Goal: Information Seeking & Learning: Learn about a topic

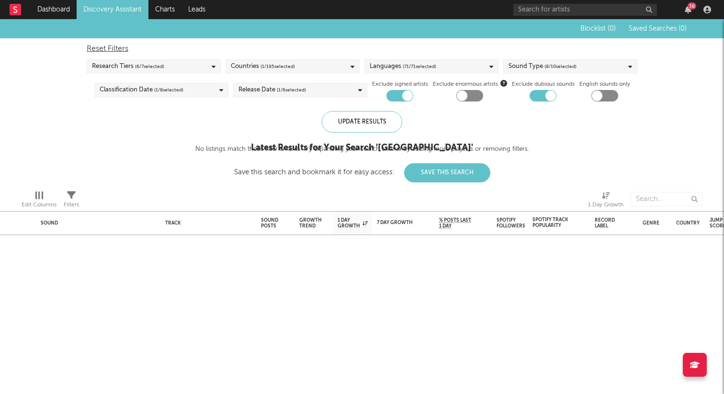
click at [110, 12] on link "Discovery Assistant" at bounding box center [113, 9] width 72 height 19
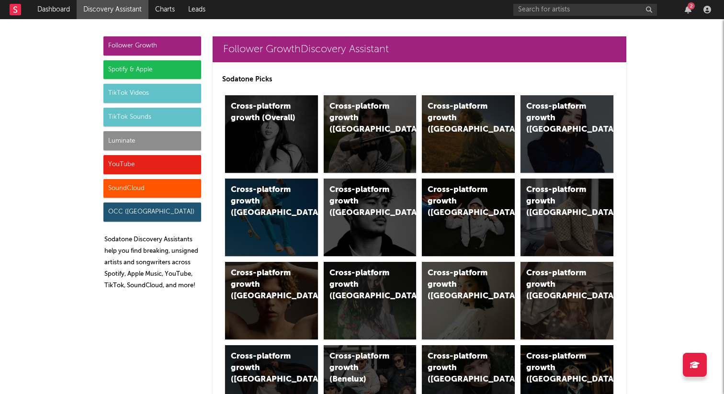
click at [156, 117] on div "TikTok Sounds" at bounding box center [152, 117] width 98 height 19
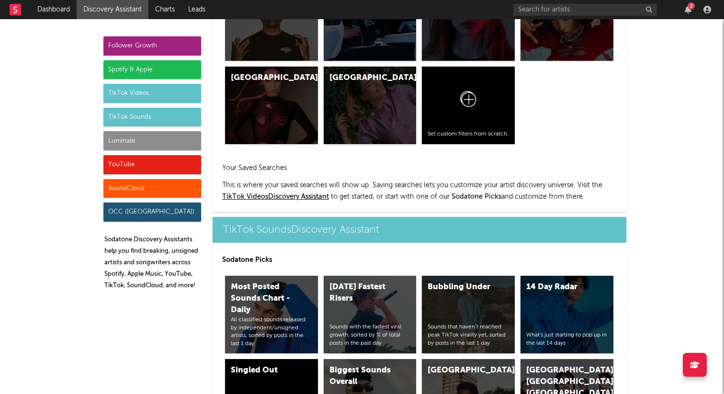
scroll to position [3247, 0]
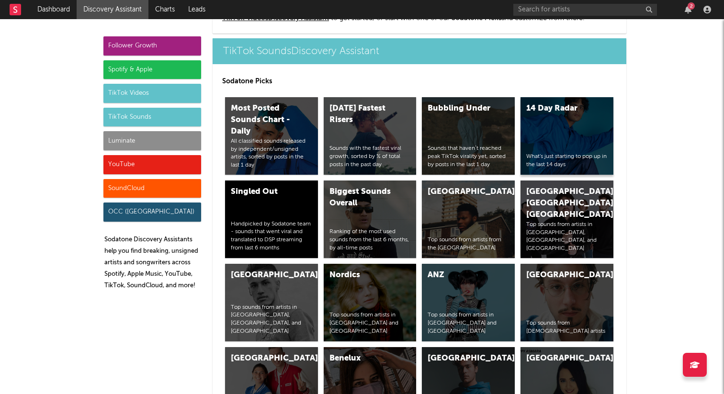
click at [535, 145] on div "14 Day Radar What's just starting to pop up in the last 14 days" at bounding box center [567, 136] width 93 height 78
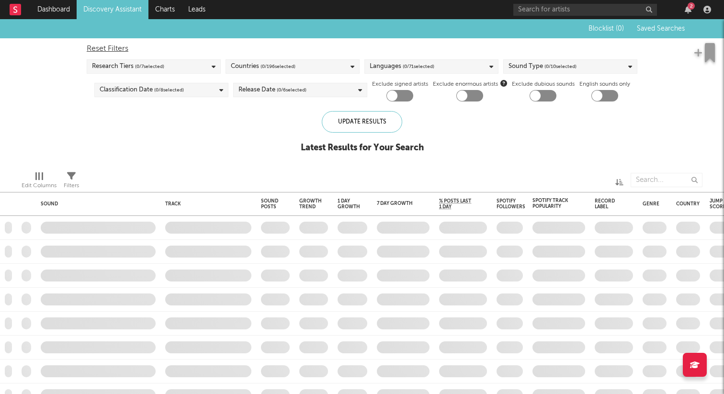
checkbox input "true"
click at [302, 69] on div "Countries ( 67 / 196 selected)" at bounding box center [293, 66] width 134 height 14
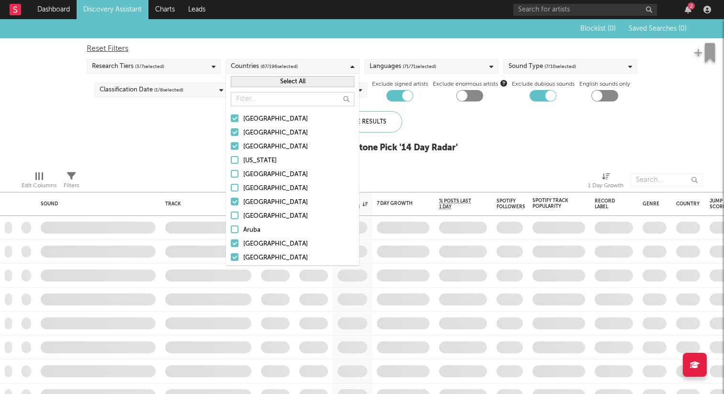
click at [297, 80] on button "Select All" at bounding box center [293, 81] width 124 height 11
click at [290, 83] on button "Deselect All" at bounding box center [293, 81] width 124 height 11
click at [287, 98] on input "text" at bounding box center [293, 99] width 124 height 14
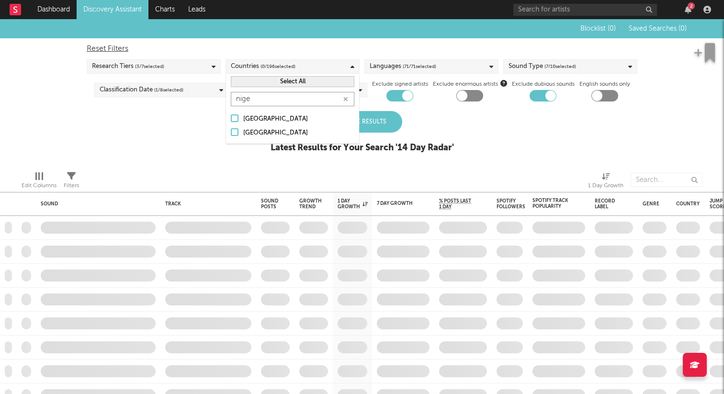
type input "nige"
click at [234, 130] on div at bounding box center [235, 132] width 8 height 8
click at [231, 130] on input "[GEOGRAPHIC_DATA]" at bounding box center [231, 132] width 0 height 11
click at [345, 97] on icon "button" at bounding box center [345, 99] width 5 height 6
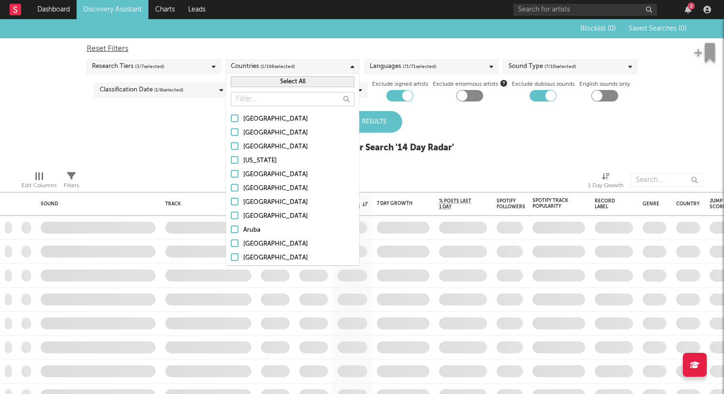
click at [433, 104] on div "Blocklist ( 0 ) Saved Searches ( 0 ) Reset Filters Research Tiers ( 3 / 7 selec…" at bounding box center [362, 91] width 724 height 144
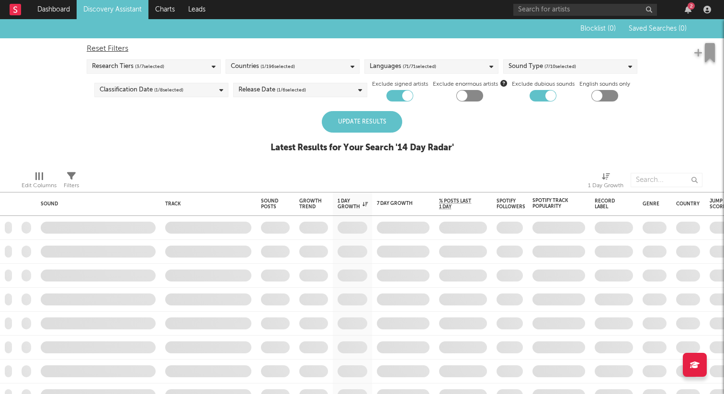
click at [380, 119] on div "Update Results" at bounding box center [362, 122] width 80 height 22
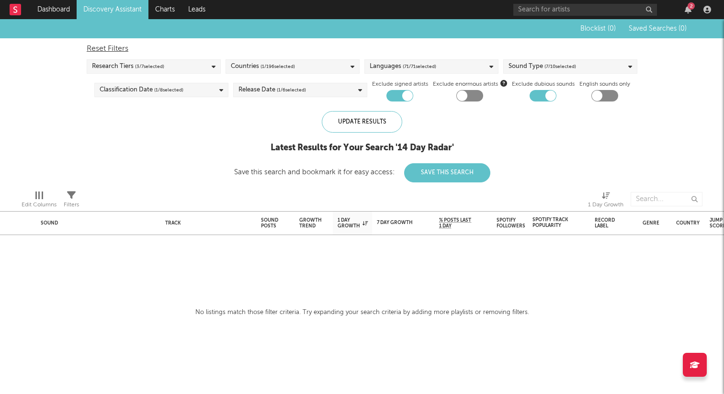
click at [560, 66] on span "( 7 / 10 selected)" at bounding box center [560, 66] width 32 height 11
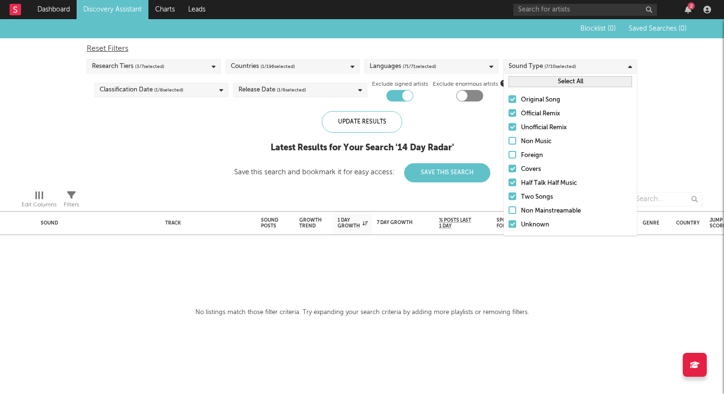
click at [548, 79] on button "Select All" at bounding box center [571, 81] width 124 height 11
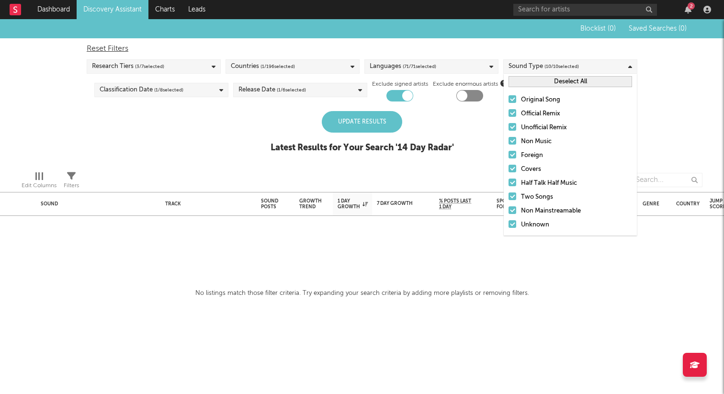
click at [379, 115] on div "Update Results" at bounding box center [362, 122] width 80 height 22
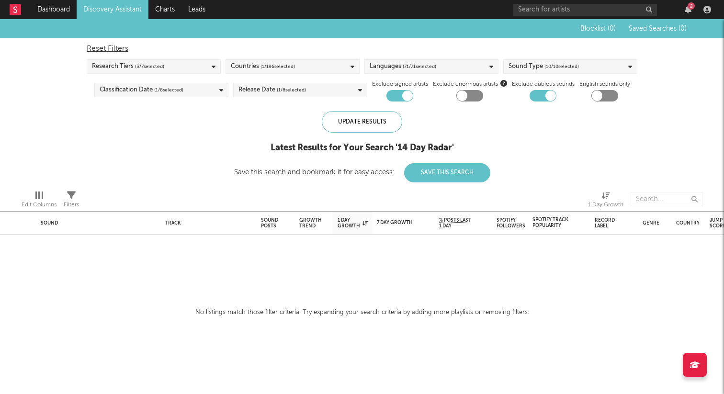
click at [277, 67] on span "( 1 / 196 selected)" at bounding box center [278, 66] width 34 height 11
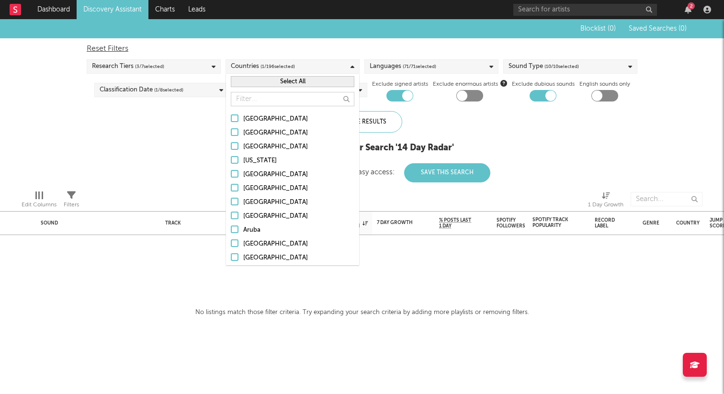
click at [176, 132] on div "Blocklist ( 0 ) Saved Searches ( 0 ) Reset Filters Research Tiers ( 3 / 7 selec…" at bounding box center [362, 100] width 724 height 163
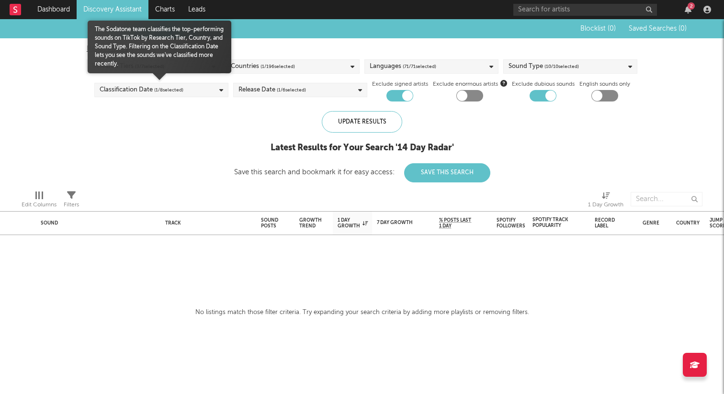
click at [185, 89] on div "Classification Date ( 1 / 8 selected)" at bounding box center [161, 90] width 134 height 14
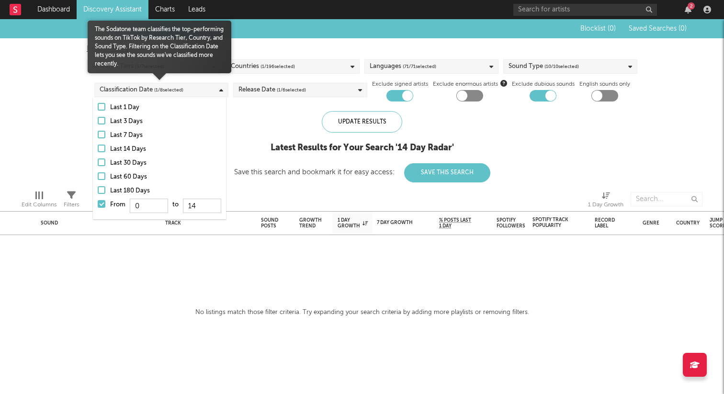
click at [104, 186] on div at bounding box center [102, 190] width 8 height 8
click at [98, 186] on input "Last 180 Days" at bounding box center [98, 190] width 0 height 11
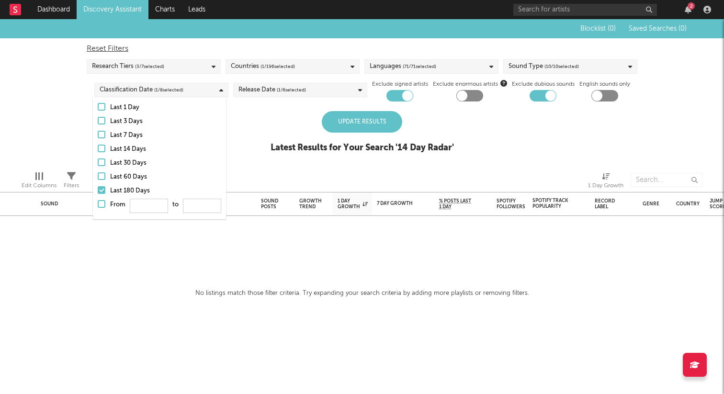
click at [359, 125] on div "Update Results" at bounding box center [362, 122] width 80 height 22
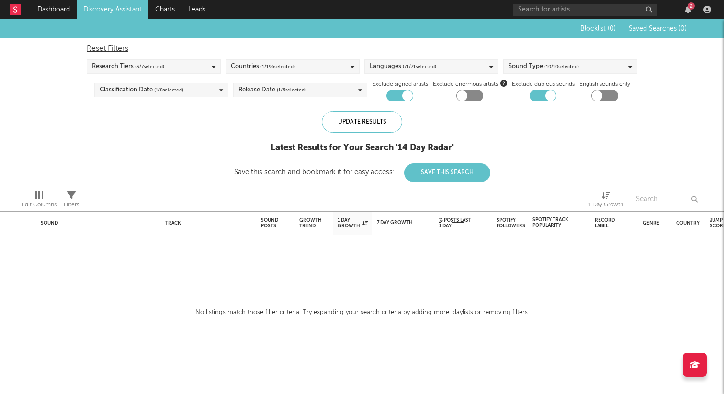
click at [316, 90] on div "Release Date ( 1 / 6 selected)" at bounding box center [300, 90] width 134 height 14
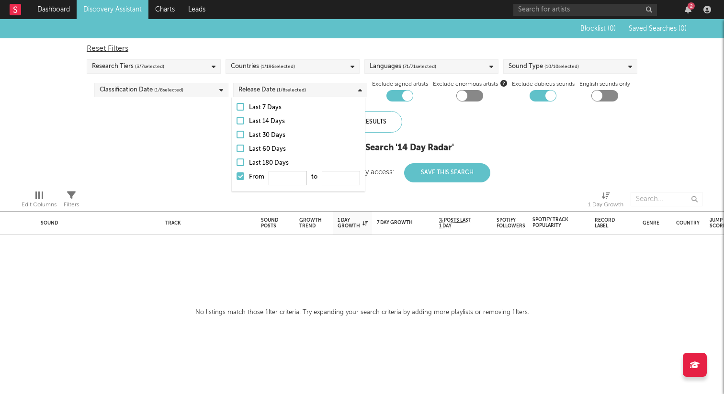
click at [241, 164] on div at bounding box center [241, 163] width 8 height 8
click at [237, 164] on input "Last 180 Days" at bounding box center [237, 163] width 0 height 11
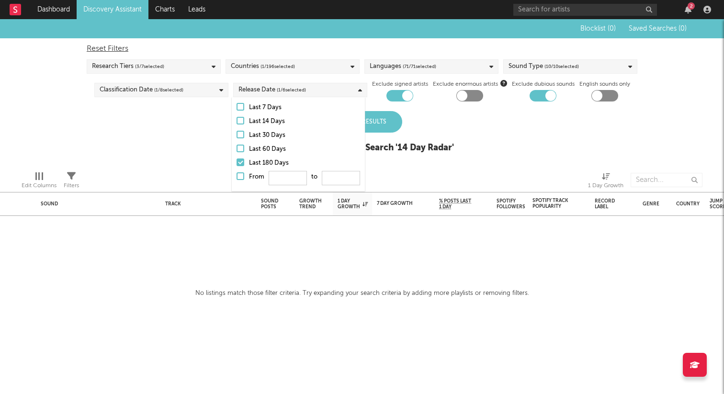
click at [465, 125] on div "Blocklist ( 0 ) Saved Searches ( 0 ) Reset Filters Research Tiers ( 3 / 7 selec…" at bounding box center [362, 91] width 724 height 144
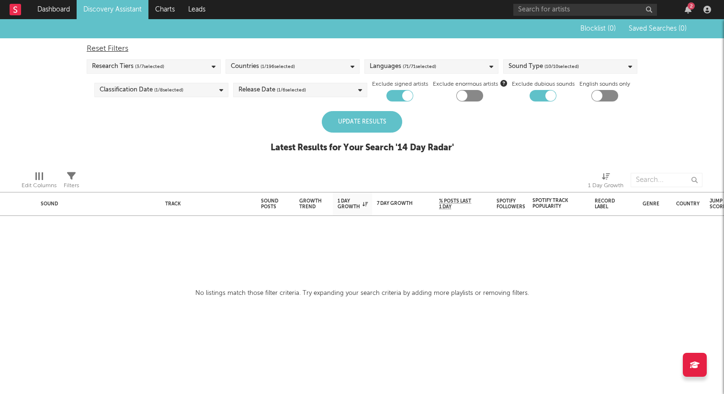
click at [381, 123] on div "Update Results" at bounding box center [362, 122] width 80 height 22
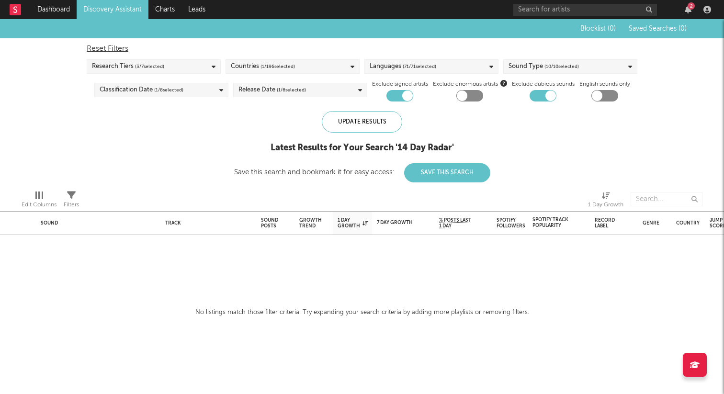
click at [547, 94] on div at bounding box center [550, 96] width 11 height 11
click at [540, 94] on div at bounding box center [543, 95] width 27 height 11
checkbox input "true"
click at [404, 95] on div at bounding box center [407, 96] width 11 height 11
click at [396, 93] on div at bounding box center [399, 95] width 27 height 11
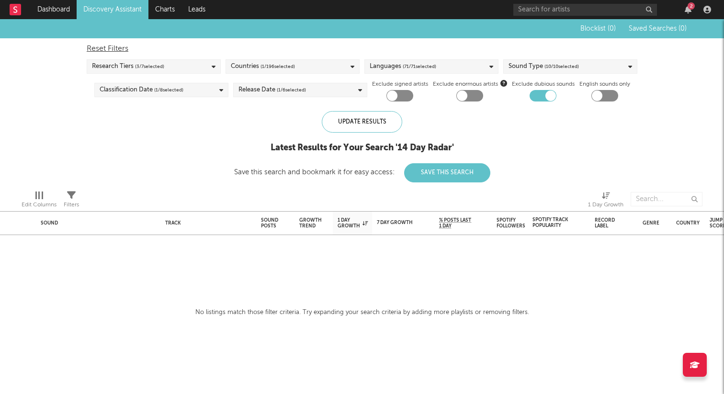
checkbox input "true"
click at [136, 5] on link "Discovery Assistant" at bounding box center [113, 9] width 72 height 19
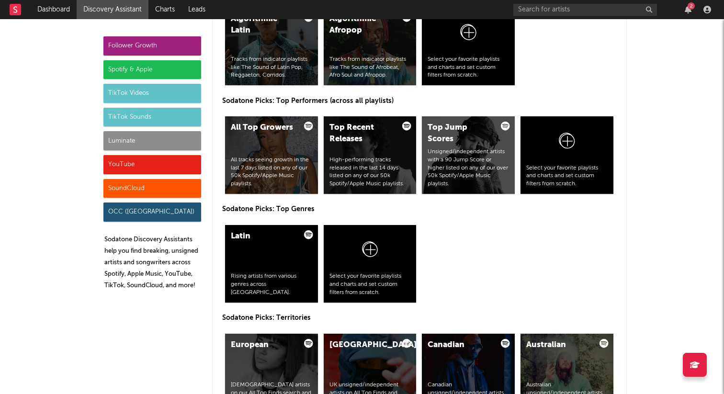
scroll to position [1407, 0]
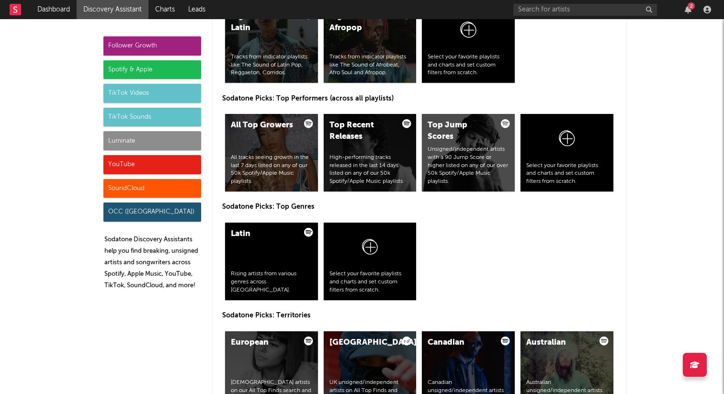
click at [128, 113] on div "TikTok Sounds" at bounding box center [152, 117] width 98 height 19
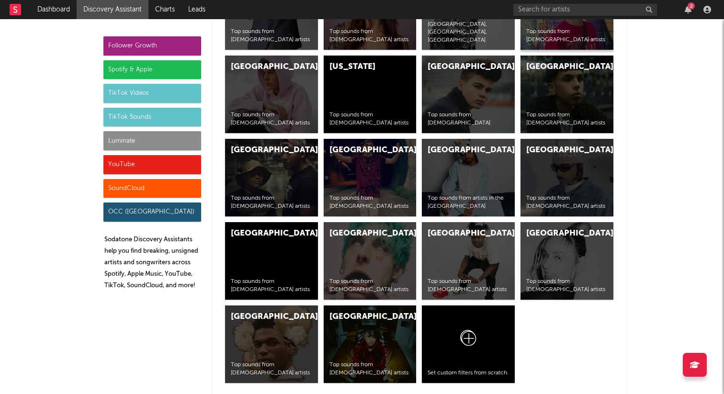
scroll to position [3816, 0]
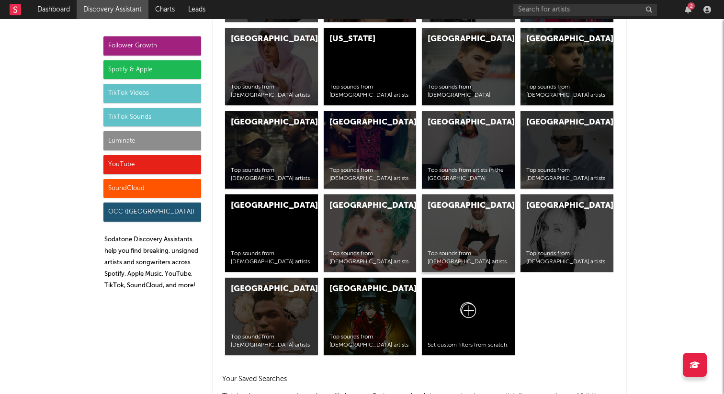
click at [486, 224] on div "Africa Top sounds from [DEMOGRAPHIC_DATA] artists" at bounding box center [468, 233] width 93 height 78
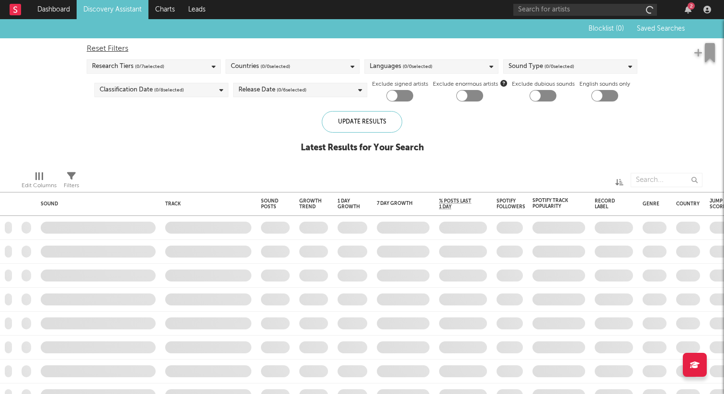
checkbox input "true"
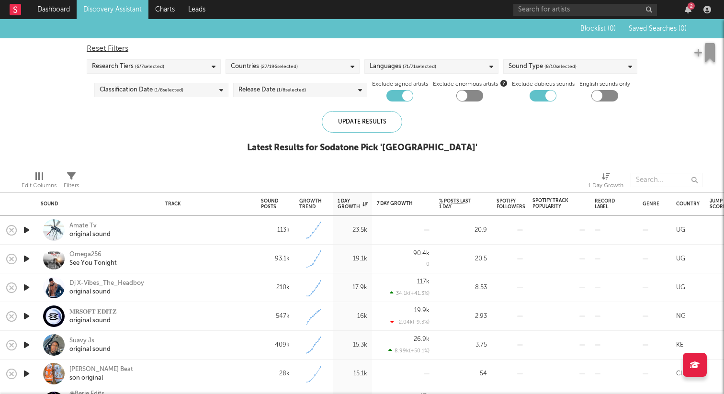
click at [317, 68] on div "Countries ( 27 / 196 selected)" at bounding box center [293, 66] width 134 height 14
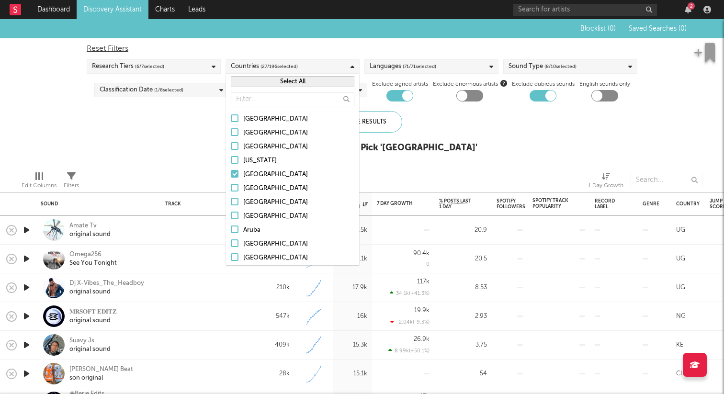
click at [238, 173] on div at bounding box center [235, 174] width 8 height 8
click at [231, 173] on input "[GEOGRAPHIC_DATA]" at bounding box center [231, 174] width 0 height 11
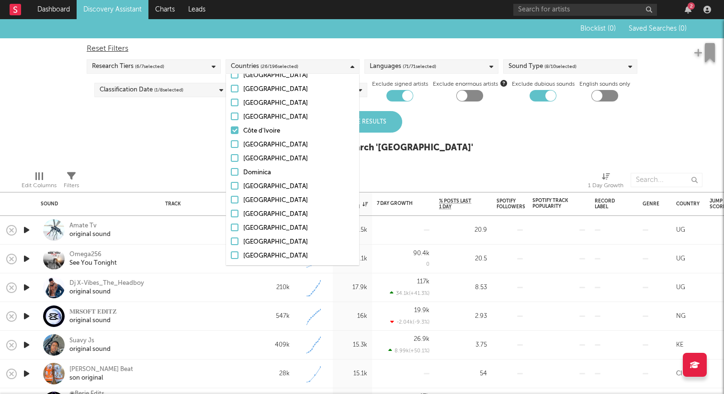
scroll to position [646, 0]
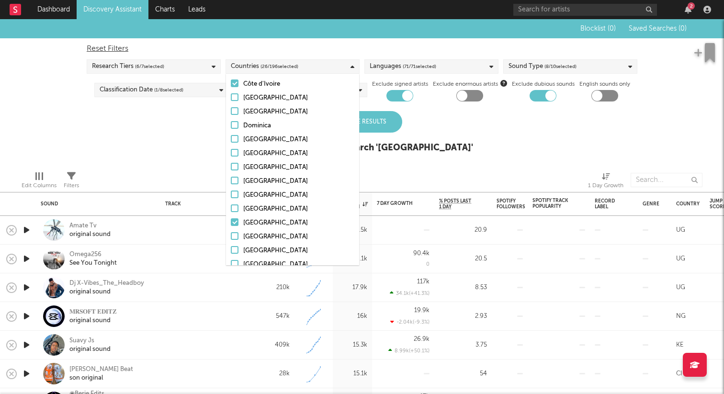
click at [235, 85] on div at bounding box center [235, 83] width 8 height 8
click at [231, 85] on input "Côte d'Ivoire" at bounding box center [231, 84] width 0 height 11
click at [238, 221] on label "[GEOGRAPHIC_DATA]" at bounding box center [293, 222] width 124 height 11
click at [231, 221] on input "[GEOGRAPHIC_DATA]" at bounding box center [231, 222] width 0 height 11
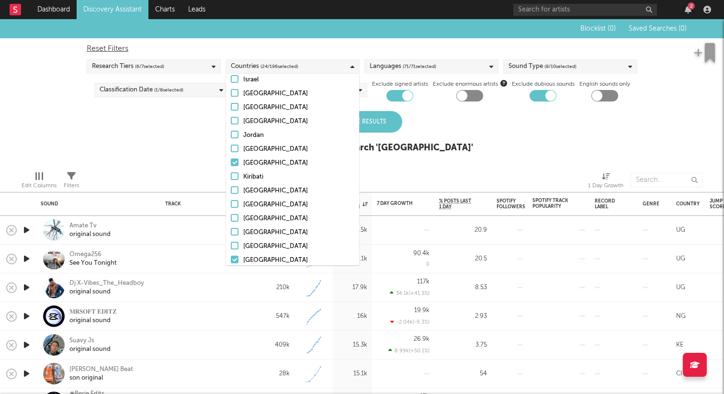
scroll to position [1179, 0]
click at [235, 162] on div at bounding box center [235, 162] width 8 height 8
click at [231, 162] on input "[GEOGRAPHIC_DATA]" at bounding box center [231, 162] width 0 height 11
click at [235, 258] on div at bounding box center [235, 259] width 8 height 8
click at [231, 258] on input "[GEOGRAPHIC_DATA]" at bounding box center [231, 259] width 0 height 11
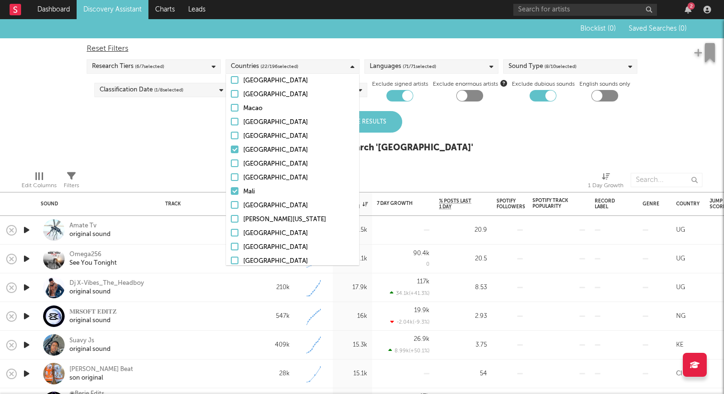
scroll to position [1437, 0]
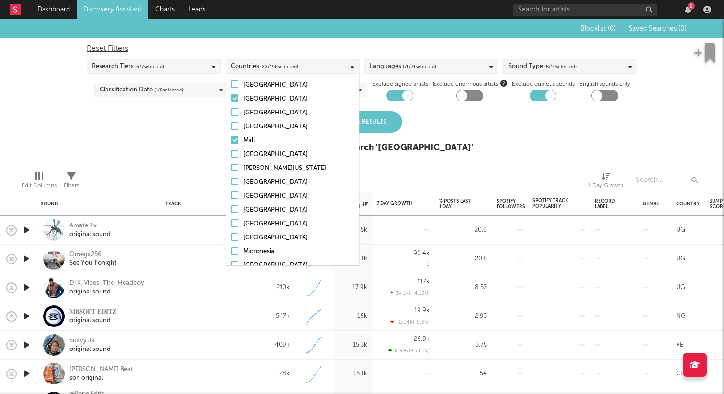
click at [235, 102] on label "[GEOGRAPHIC_DATA]" at bounding box center [293, 98] width 124 height 11
click at [231, 102] on input "[GEOGRAPHIC_DATA]" at bounding box center [231, 98] width 0 height 11
click at [232, 140] on div at bounding box center [235, 140] width 8 height 8
click at [231, 140] on input "Mali" at bounding box center [231, 140] width 0 height 11
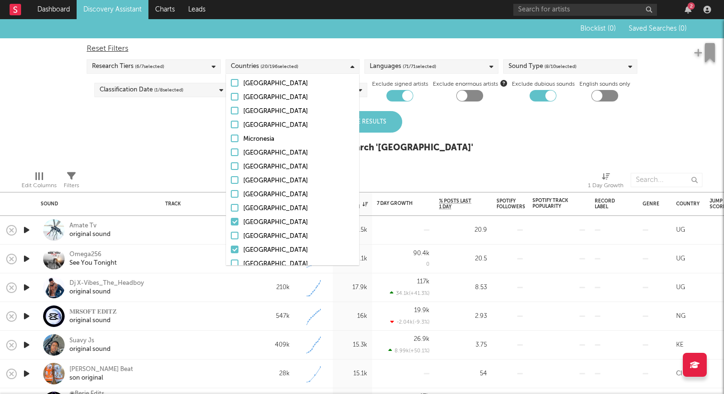
scroll to position [1558, 0]
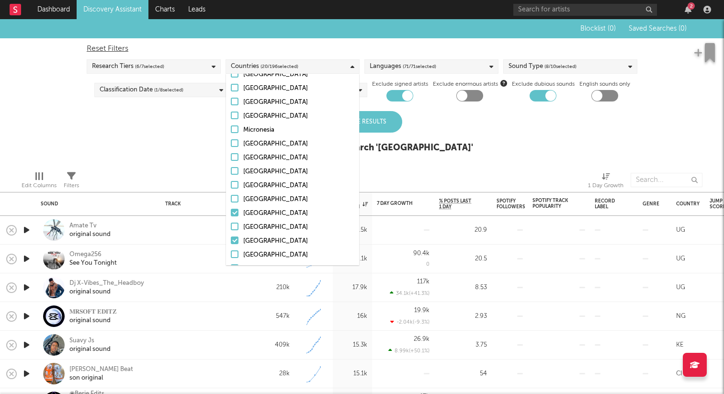
click at [238, 215] on label "[GEOGRAPHIC_DATA]" at bounding box center [293, 213] width 124 height 11
click at [231, 215] on input "[GEOGRAPHIC_DATA]" at bounding box center [231, 213] width 0 height 11
click at [237, 242] on div at bounding box center [235, 241] width 8 height 8
click at [231, 242] on input "[GEOGRAPHIC_DATA]" at bounding box center [231, 241] width 0 height 11
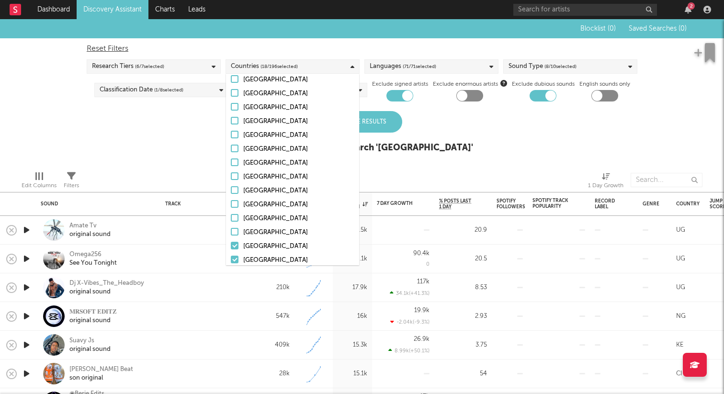
scroll to position [1652, 0]
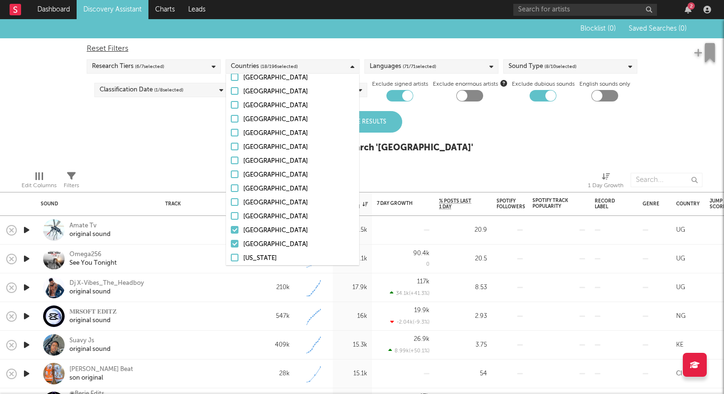
click at [233, 227] on div at bounding box center [235, 230] width 8 height 8
click at [231, 227] on input "[GEOGRAPHIC_DATA]" at bounding box center [231, 230] width 0 height 11
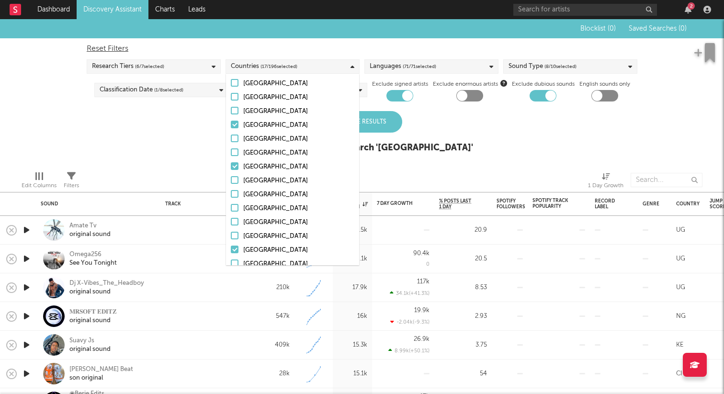
scroll to position [2453, 0]
click at [240, 193] on label "[GEOGRAPHIC_DATA]" at bounding box center [293, 193] width 124 height 11
click at [231, 193] on input "[GEOGRAPHIC_DATA]" at bounding box center [231, 193] width 0 height 11
click at [237, 108] on div at bounding box center [235, 109] width 8 height 8
click at [231, 108] on input "[GEOGRAPHIC_DATA]" at bounding box center [231, 109] width 0 height 11
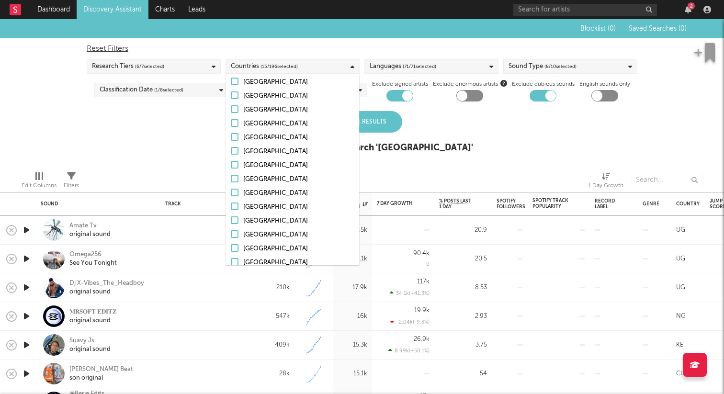
scroll to position [2573, 0]
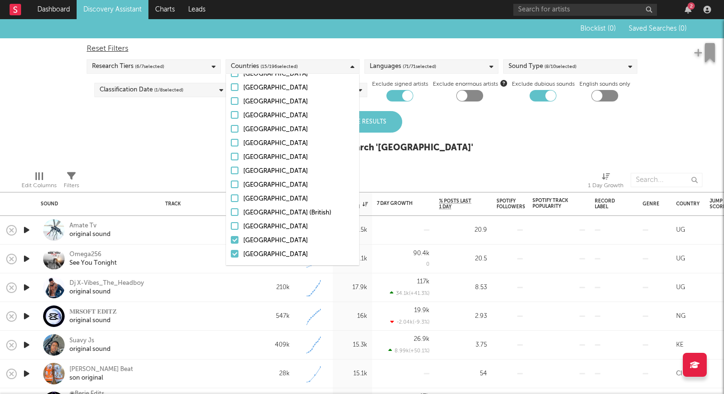
click at [237, 238] on div at bounding box center [235, 240] width 8 height 8
click at [231, 238] on input "[GEOGRAPHIC_DATA]" at bounding box center [231, 240] width 0 height 11
click at [235, 254] on div at bounding box center [235, 254] width 8 height 8
click at [231, 254] on input "[GEOGRAPHIC_DATA]" at bounding box center [231, 254] width 0 height 11
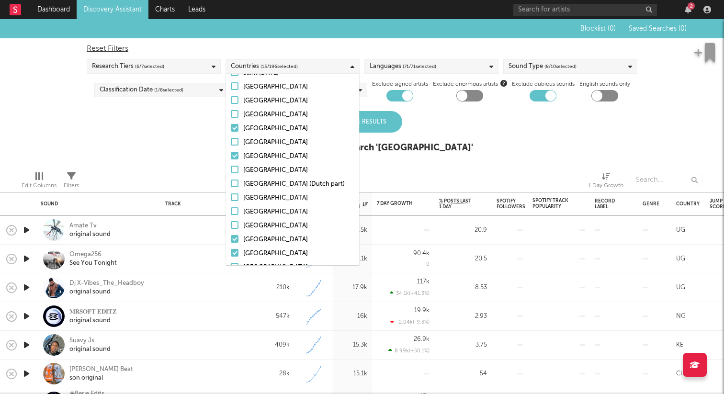
click at [236, 154] on div at bounding box center [235, 156] width 8 height 8
click at [231, 154] on input "[GEOGRAPHIC_DATA]" at bounding box center [231, 156] width 0 height 11
click at [235, 129] on div at bounding box center [235, 128] width 8 height 8
click at [231, 129] on input "[GEOGRAPHIC_DATA]" at bounding box center [231, 128] width 0 height 11
click at [237, 239] on div at bounding box center [235, 239] width 8 height 8
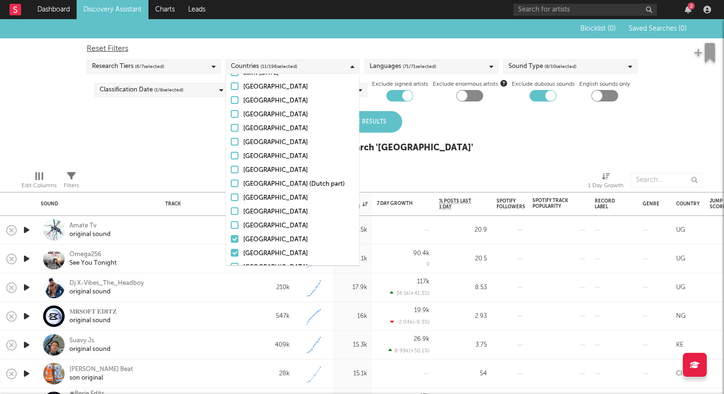
click at [231, 239] on input "[GEOGRAPHIC_DATA]" at bounding box center [231, 239] width 0 height 11
click at [237, 253] on div at bounding box center [235, 253] width 8 height 8
click at [231, 253] on input "[GEOGRAPHIC_DATA]" at bounding box center [231, 253] width 0 height 11
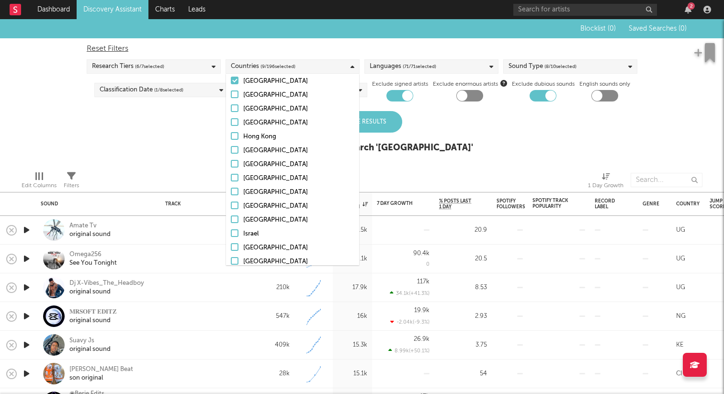
scroll to position [975, 0]
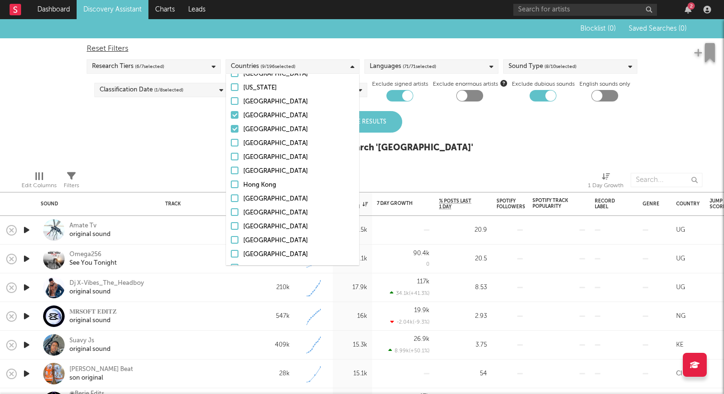
click at [232, 126] on div at bounding box center [235, 129] width 8 height 8
click at [231, 126] on input "[GEOGRAPHIC_DATA]" at bounding box center [231, 129] width 0 height 11
click at [233, 118] on div at bounding box center [235, 115] width 8 height 8
click at [231, 118] on input "[GEOGRAPHIC_DATA]" at bounding box center [231, 115] width 0 height 11
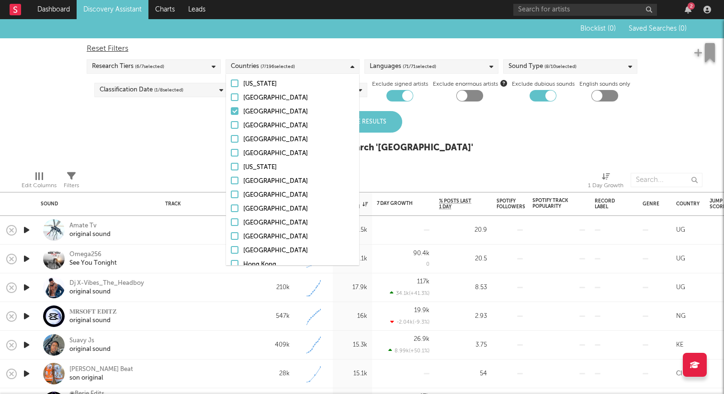
scroll to position [803, 0]
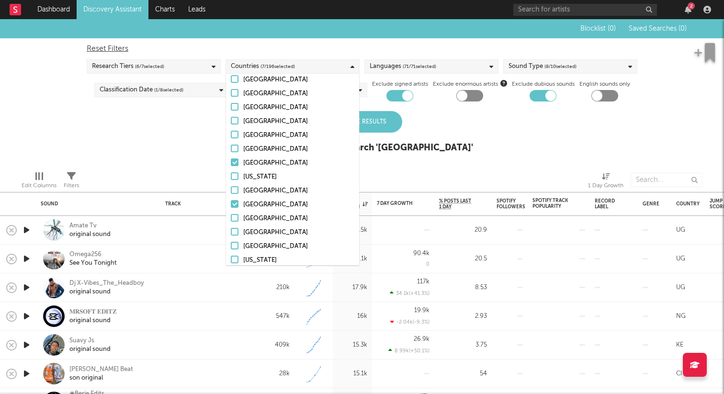
click at [234, 160] on div at bounding box center [235, 163] width 8 height 8
click at [231, 160] on input "[GEOGRAPHIC_DATA]" at bounding box center [231, 163] width 0 height 11
click at [234, 205] on div at bounding box center [235, 204] width 8 height 8
click at [231, 205] on input "[GEOGRAPHIC_DATA]" at bounding box center [231, 204] width 0 height 11
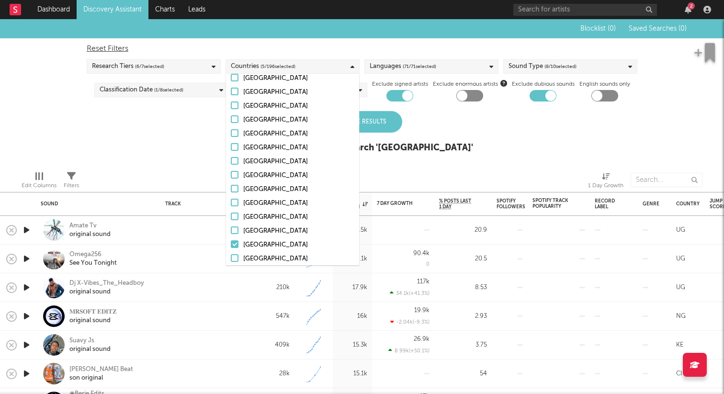
scroll to position [2290, 0]
click at [237, 227] on div at bounding box center [235, 231] width 8 height 8
click at [231, 227] on input "[GEOGRAPHIC_DATA]" at bounding box center [231, 232] width 0 height 11
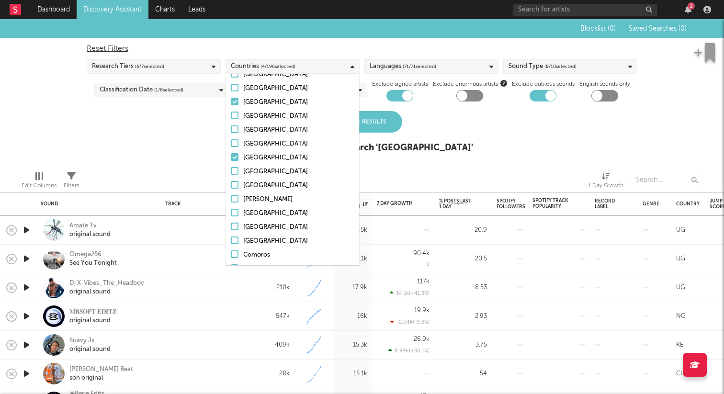
scroll to position [379, 0]
click at [232, 172] on div at bounding box center [235, 170] width 8 height 8
click at [231, 172] on input "[GEOGRAPHIC_DATA]" at bounding box center [231, 170] width 0 height 11
click at [234, 115] on div at bounding box center [235, 115] width 8 height 8
click at [231, 115] on input "[GEOGRAPHIC_DATA]" at bounding box center [231, 115] width 0 height 11
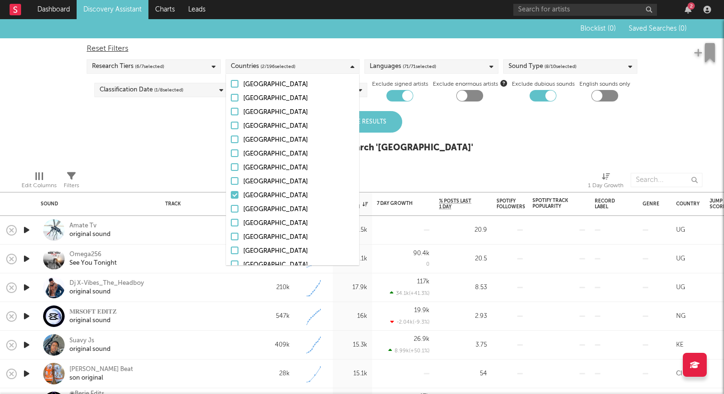
scroll to position [227, 0]
click at [235, 208] on div at bounding box center [235, 210] width 8 height 8
click at [231, 208] on input "[GEOGRAPHIC_DATA]" at bounding box center [231, 210] width 0 height 11
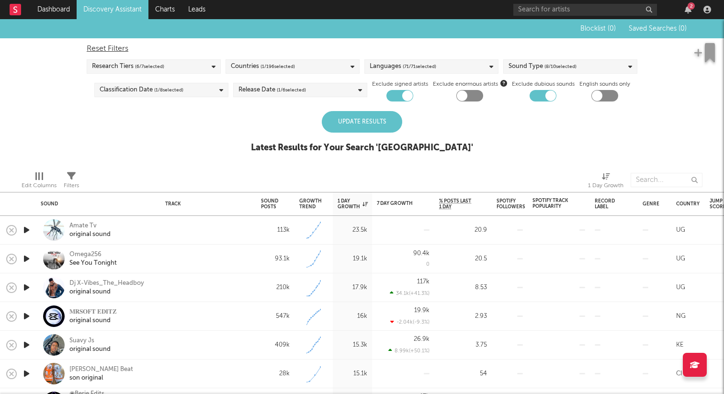
click at [461, 124] on div "Blocklist ( 0 ) Saved Searches ( 0 ) Reset Filters Research Tiers ( 6 / 7 selec…" at bounding box center [362, 91] width 724 height 144
click at [371, 117] on div "Update Results" at bounding box center [362, 122] width 80 height 22
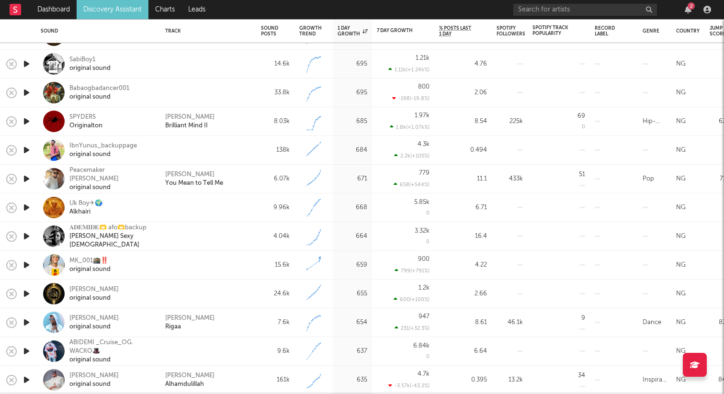
click at [29, 235] on icon "button" at bounding box center [27, 236] width 10 height 12
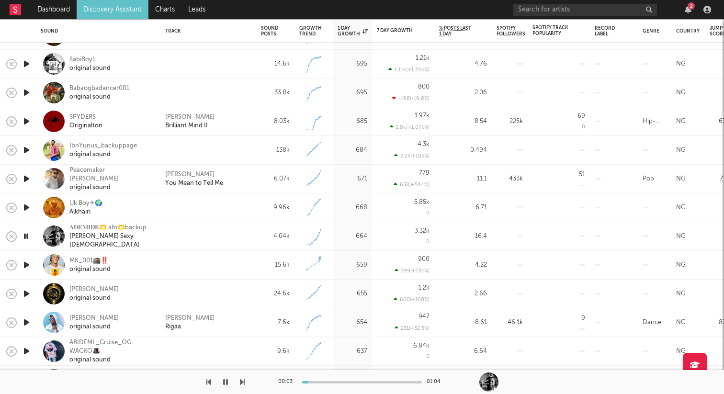
click at [29, 235] on icon "button" at bounding box center [26, 236] width 9 height 12
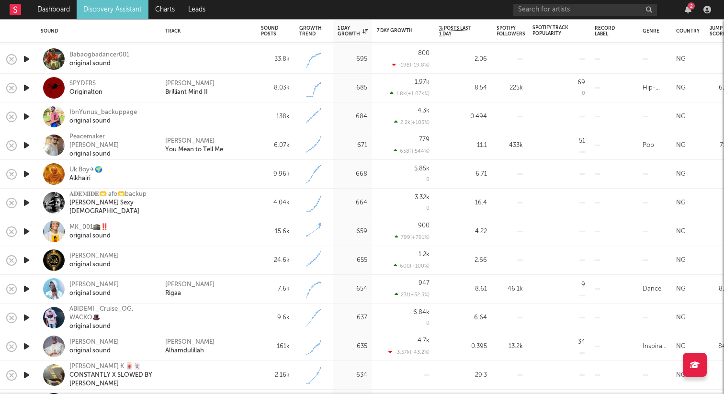
click at [21, 170] on div at bounding box center [26, 174] width 19 height 29
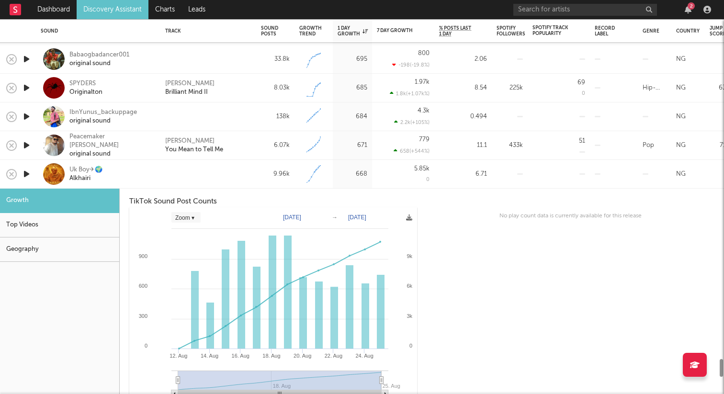
click at [39, 175] on div "Uk Boy✈🌍 Alkhairi" at bounding box center [98, 174] width 125 height 29
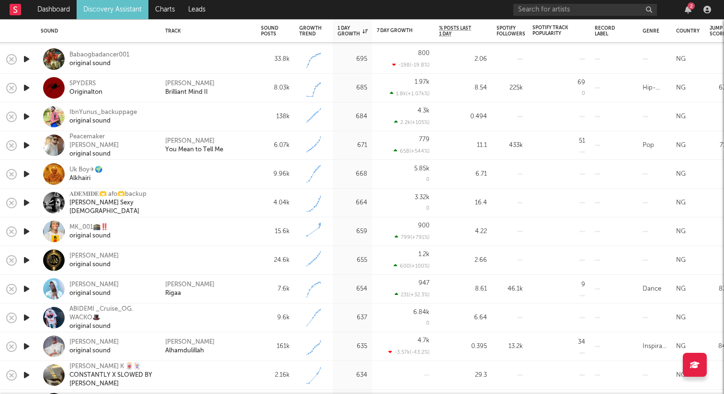
click at [28, 175] on icon "button" at bounding box center [27, 174] width 10 height 12
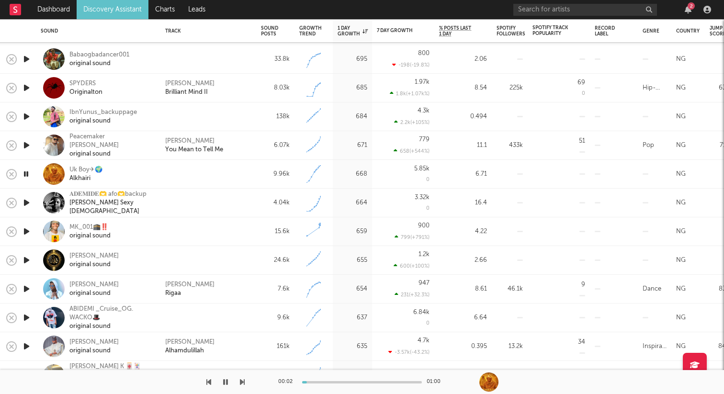
click at [28, 175] on icon "button" at bounding box center [26, 174] width 9 height 12
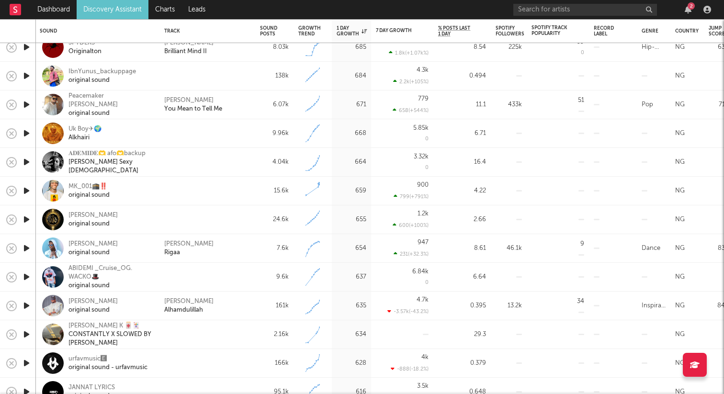
click at [28, 277] on icon "button" at bounding box center [27, 277] width 10 height 12
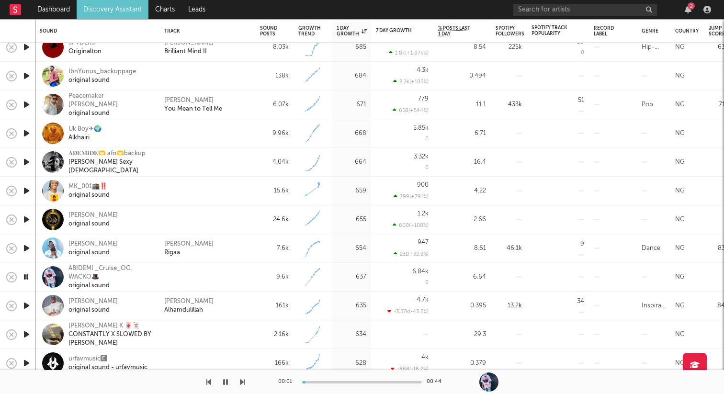
click at [28, 277] on icon "button" at bounding box center [26, 277] width 9 height 12
